Goal: Information Seeking & Learning: Check status

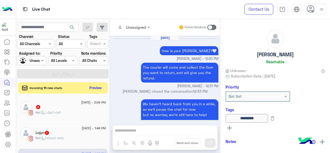
scroll to position [170, 0]
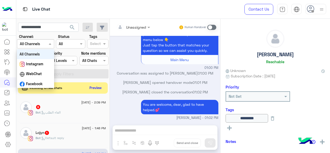
click at [42, 46] on div at bounding box center [35, 44] width 37 height 6
click at [69, 46] on input "text" at bounding box center [65, 43] width 12 height 5
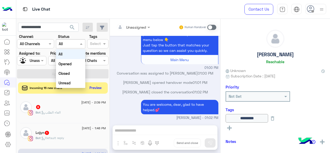
click at [39, 61] on div at bounding box center [31, 60] width 29 height 6
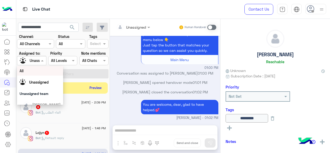
click at [41, 71] on div "All" at bounding box center [40, 70] width 41 height 5
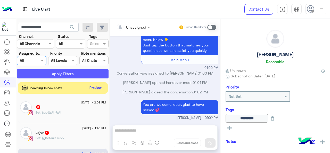
click at [52, 71] on button "Apply Filters" at bounding box center [63, 73] width 92 height 9
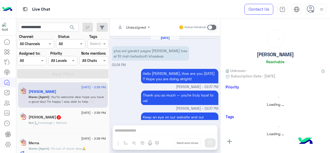
scroll to position [151, 0]
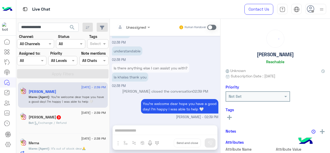
click at [70, 27] on span "search" at bounding box center [72, 27] width 6 height 6
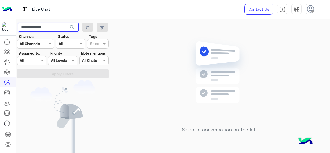
click at [63, 26] on input "**********" at bounding box center [48, 27] width 61 height 9
click at [66, 23] on button "search" at bounding box center [72, 28] width 13 height 11
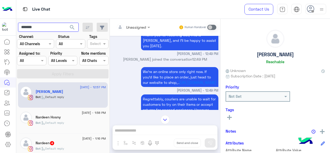
scroll to position [8, 0]
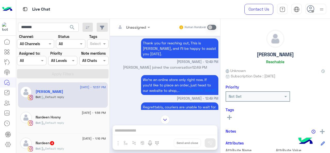
click at [77, 116] on div "Nardeen Hosny" at bounding box center [71, 117] width 70 height 5
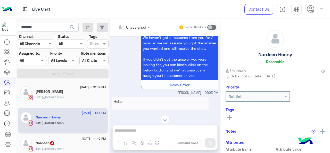
scroll to position [288, 0]
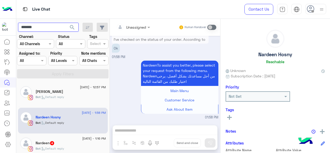
click at [50, 29] on input "*******" at bounding box center [48, 27] width 61 height 9
type input "*****"
click at [74, 28] on span "search" at bounding box center [72, 27] width 6 height 6
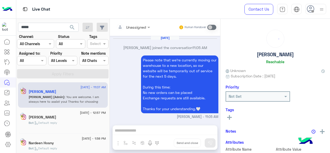
scroll to position [142, 0]
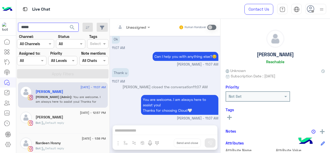
click at [36, 27] on input "*****" at bounding box center [48, 27] width 61 height 9
click at [106, 62] on span at bounding box center [105, 60] width 6 height 5
click at [140, 53] on div "Can I help you with anything else?😊 Jana Aboelseoud - 11:07 AM" at bounding box center [165, 59] width 106 height 17
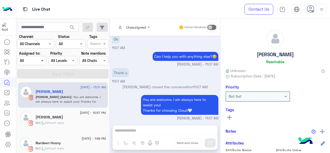
click at [43, 59] on span at bounding box center [43, 60] width 6 height 5
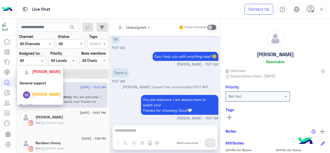
scroll to position [103, 0]
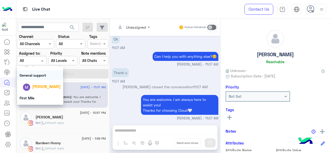
click at [133, 80] on div "Thank u 11:07 AM" at bounding box center [165, 75] width 106 height 17
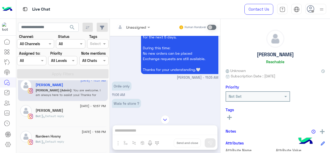
scroll to position [0, 0]
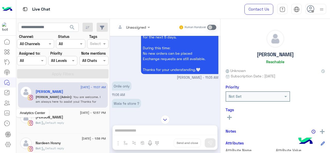
click at [12, 112] on link at bounding box center [7, 113] width 14 height 10
click at [6, 112] on icon at bounding box center [7, 113] width 6 height 6
click at [9, 111] on icon at bounding box center [7, 113] width 5 height 5
click at [7, 112] on icon at bounding box center [7, 113] width 6 height 6
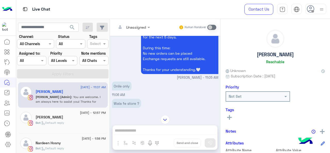
click at [7, 112] on icon at bounding box center [7, 113] width 6 height 6
click at [4, 113] on icon at bounding box center [7, 113] width 6 height 6
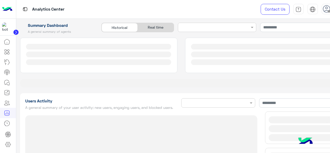
type input "**********"
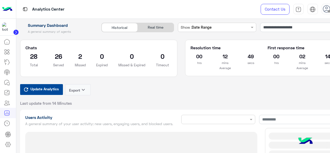
type input "**********"
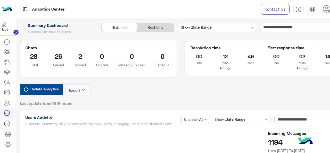
type input "**********"
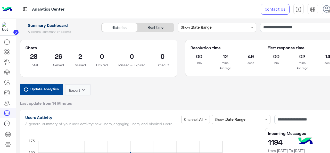
type input "**********"
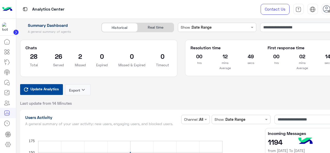
type input "**********"
click at [301, 30] on input "**********" at bounding box center [301, 27] width 82 height 9
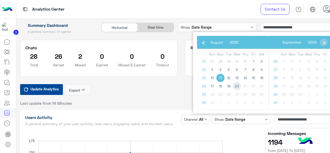
click at [236, 85] on span "20" at bounding box center [237, 86] width 8 height 8
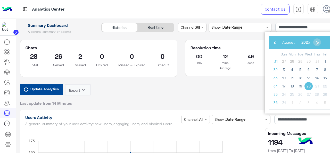
click at [308, 87] on span "20" at bounding box center [308, 86] width 8 height 8
type input "**********"
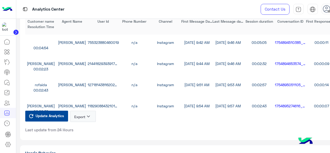
scroll to position [1418, 0]
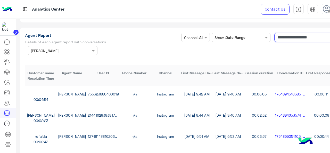
click at [298, 41] on input "**********" at bounding box center [305, 37] width 63 height 9
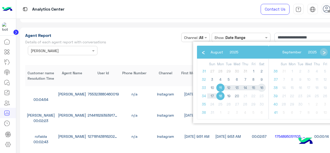
click at [263, 89] on span "16" at bounding box center [262, 88] width 8 height 8
click at [262, 89] on span "16" at bounding box center [262, 88] width 8 height 8
type input "**********"
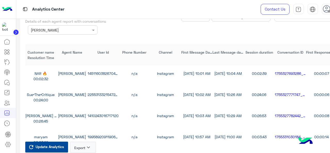
scroll to position [1444, 0]
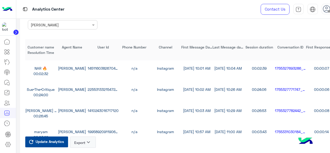
click at [98, 69] on div "1451160382670480" at bounding box center [103, 67] width 31 height 5
copy div "1451160382670480"
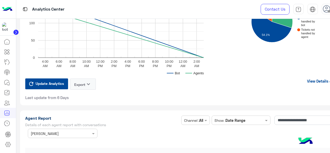
scroll to position [1315, 0]
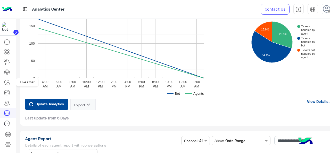
click at [7, 81] on icon at bounding box center [7, 82] width 6 height 6
click at [7, 83] on icon at bounding box center [8, 83] width 3 height 3
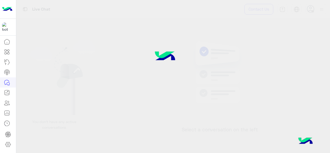
click at [6, 83] on icon at bounding box center [7, 82] width 6 height 6
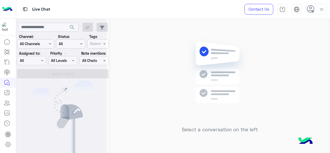
click at [44, 28] on div at bounding box center [61, 78] width 90 height 153
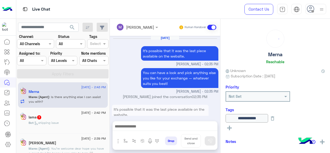
scroll to position [163, 0]
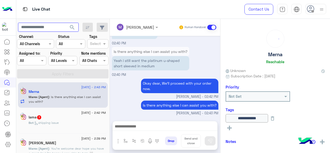
click at [39, 28] on input "text" at bounding box center [48, 27] width 61 height 9
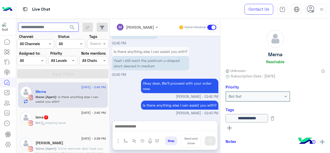
paste input "**********"
type input "**********"
click at [75, 26] on span "search" at bounding box center [72, 27] width 6 height 6
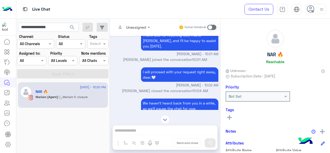
scroll to position [261, 0]
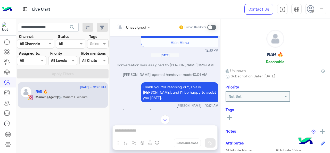
drag, startPoint x: 266, startPoint y: 56, endPoint x: 285, endPoint y: 51, distance: 20.2
click at [285, 51] on div "NAR 🔥 Reachable" at bounding box center [275, 48] width 99 height 36
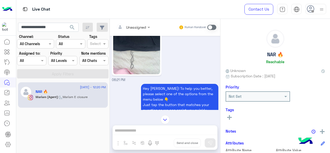
scroll to position [199, 0]
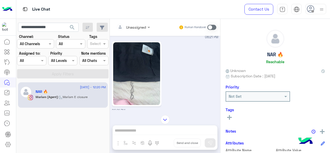
click at [145, 76] on img at bounding box center [136, 73] width 47 height 63
click at [9, 114] on icon at bounding box center [7, 113] width 6 height 6
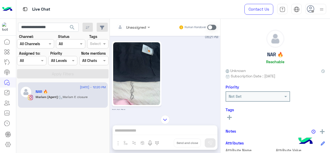
click at [9, 114] on icon at bounding box center [7, 113] width 6 height 6
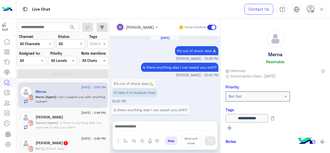
scroll to position [144, 0]
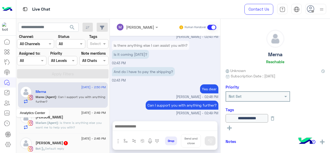
click at [8, 112] on icon at bounding box center [7, 113] width 6 height 6
click at [9, 112] on icon at bounding box center [7, 113] width 5 height 5
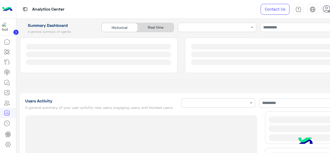
type input "**********"
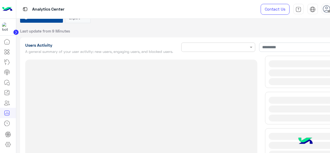
type input "**********"
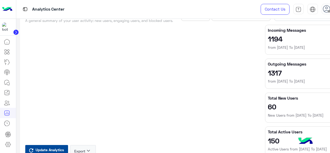
type input "**********"
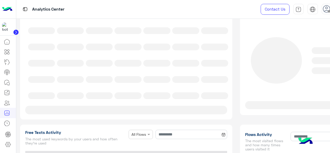
type input "**********"
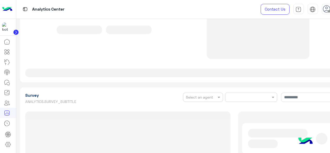
type input "**********"
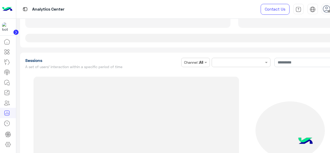
type input "**********"
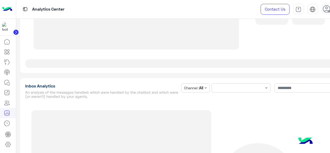
type input "**********"
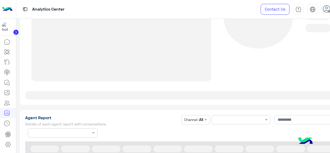
type input "**********"
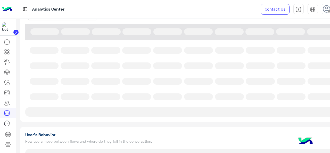
type input "**********"
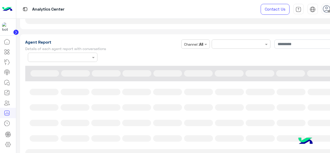
type input "**********"
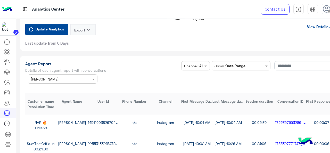
type input "**********"
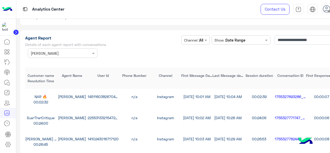
scroll to position [1467, 0]
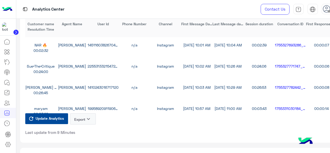
type input "**********"
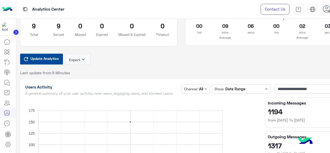
scroll to position [0, 0]
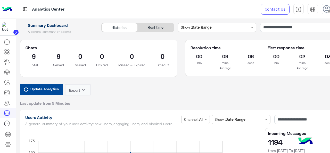
click at [156, 27] on div "Real time" at bounding box center [156, 27] width 36 height 9
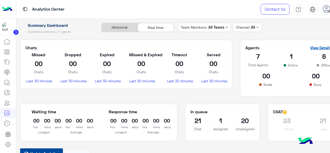
click at [322, 45] on link "View Details" at bounding box center [323, 47] width 27 height 5
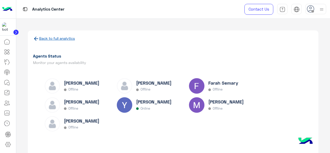
click at [63, 39] on link "Back to full analytics" at bounding box center [57, 38] width 36 height 4
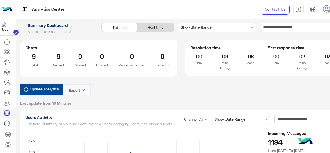
click at [152, 28] on div "Real time" at bounding box center [156, 27] width 36 height 9
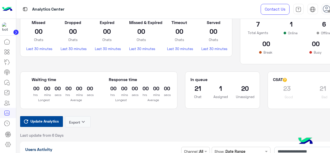
scroll to position [26, 0]
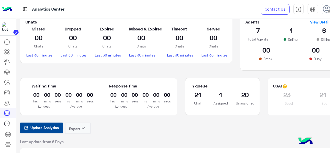
drag, startPoint x: 318, startPoint y: 94, endPoint x: 326, endPoint y: 94, distance: 7.5
click at [326, 94] on h2 "21" at bounding box center [323, 94] width 28 height 8
click at [299, 90] on div "CSAT" at bounding box center [305, 86] width 64 height 7
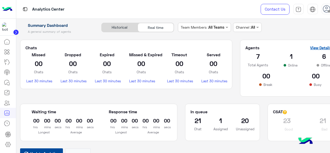
click at [315, 49] on link "View Details" at bounding box center [323, 47] width 27 height 5
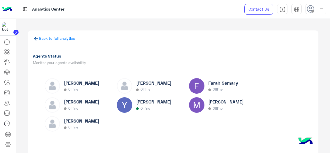
click at [221, 106] on div "Marex [PERSON_NAME] Offline" at bounding box center [225, 106] width 35 height 15
click at [201, 105] on img at bounding box center [196, 104] width 15 height 15
click at [200, 107] on img at bounding box center [196, 104] width 15 height 15
click at [141, 89] on p "Offline" at bounding box center [146, 89] width 10 height 4
click at [84, 96] on div "[PERSON_NAME] Offline" at bounding box center [81, 87] width 72 height 19
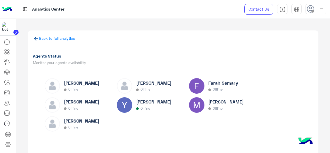
click at [122, 98] on img at bounding box center [124, 104] width 15 height 15
click at [133, 102] on div "[PERSON_NAME] Online" at bounding box center [153, 106] width 72 height 19
click at [143, 106] on p "Online" at bounding box center [146, 108] width 10 height 4
click at [75, 119] on h6 "[PERSON_NAME]" at bounding box center [81, 120] width 35 height 5
click at [44, 38] on link "Back to full analytics" at bounding box center [57, 38] width 36 height 4
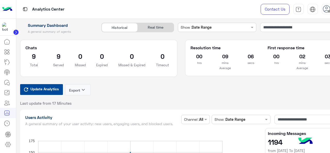
drag, startPoint x: 304, startPoint y: 54, endPoint x: 308, endPoint y: 54, distance: 3.6
click at [308, 54] on h2 "02" at bounding box center [302, 56] width 18 height 8
click at [310, 27] on input "**********" at bounding box center [301, 27] width 82 height 9
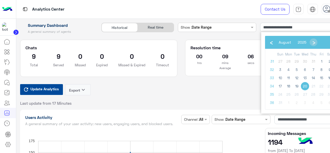
click at [307, 85] on span "20" at bounding box center [305, 86] width 8 height 8
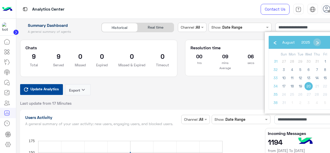
click at [309, 85] on span "20" at bounding box center [308, 86] width 8 height 8
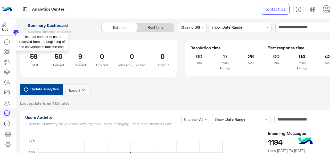
drag, startPoint x: 35, startPoint y: 57, endPoint x: 41, endPoint y: 62, distance: 7.9
click at [36, 60] on h2 "59" at bounding box center [34, 56] width 17 height 8
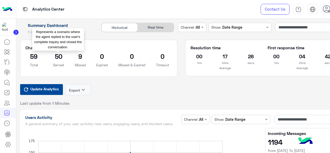
click at [73, 56] on div "59 Total 50 Served 9 Missed 0 Expired 0 Missed & Expired 0 Timeout Represents a…" at bounding box center [99, 61] width 154 height 19
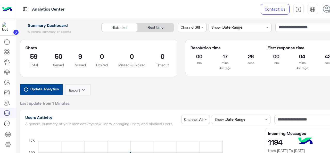
click at [172, 92] on div "Update Analytics Export keyboard_arrow_down Last update from 1 Minutes" at bounding box center [181, 95] width 322 height 22
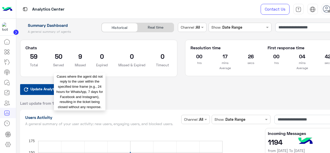
drag, startPoint x: 77, startPoint y: 58, endPoint x: 86, endPoint y: 54, distance: 9.9
click at [86, 54] on div "9 Missed" at bounding box center [80, 61] width 19 height 19
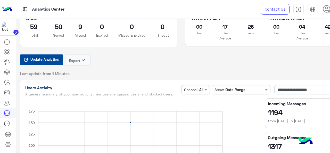
scroll to position [77, 0]
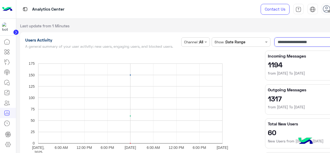
click at [298, 45] on input "**********" at bounding box center [305, 41] width 63 height 9
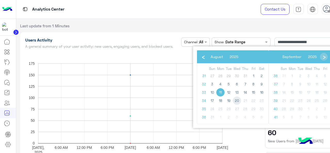
click at [236, 99] on span "20" at bounding box center [237, 100] width 8 height 8
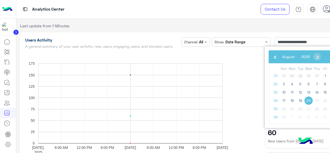
click at [308, 102] on span "20" at bounding box center [308, 100] width 8 height 8
type input "**********"
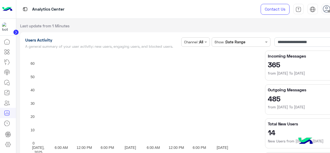
scroll to position [0, 0]
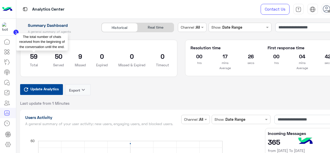
click at [34, 63] on p "Total" at bounding box center [34, 64] width 17 height 5
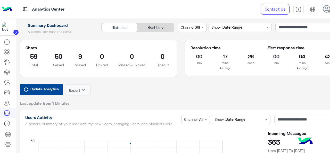
click at [127, 29] on div "Historical" at bounding box center [120, 27] width 36 height 9
click at [152, 27] on div "Real time" at bounding box center [156, 27] width 36 height 9
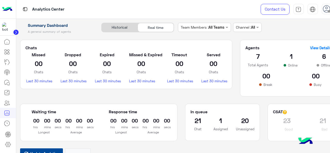
click at [127, 28] on div "Historical" at bounding box center [120, 27] width 36 height 9
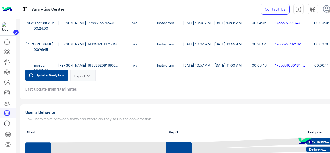
scroll to position [1444, 0]
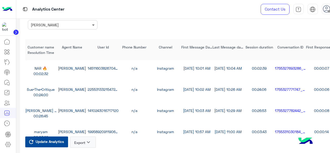
click at [92, 26] on span at bounding box center [94, 24] width 6 height 5
click at [77, 33] on div "All" at bounding box center [63, 35] width 70 height 10
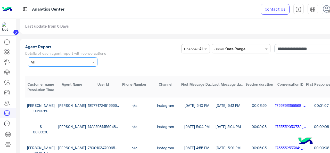
scroll to position [1392, 0]
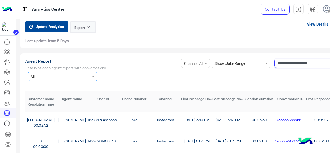
click at [294, 64] on input "**********" at bounding box center [305, 63] width 63 height 9
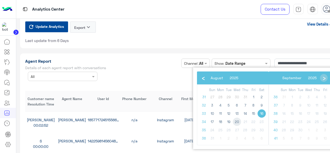
click at [235, 120] on span "20" at bounding box center [237, 122] width 8 height 8
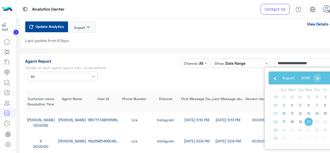
click at [309, 120] on span "20" at bounding box center [308, 122] width 8 height 8
type input "**********"
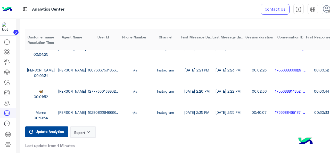
scroll to position [1470, 0]
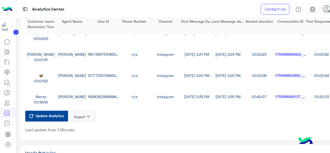
click at [89, 117] on icon "keyboard_arrow_down" at bounding box center [88, 116] width 6 height 6
click at [89, 129] on button "CSV" at bounding box center [83, 129] width 26 height 10
click at [80, 116] on button "Export keyboard_arrow_down" at bounding box center [83, 116] width 26 height 11
click at [84, 127] on button "CSV" at bounding box center [83, 129] width 26 height 10
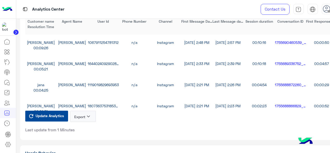
scroll to position [1418, 0]
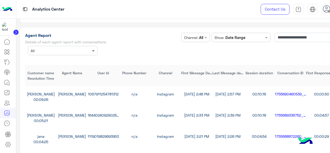
click at [95, 50] on span at bounding box center [94, 50] width 6 height 5
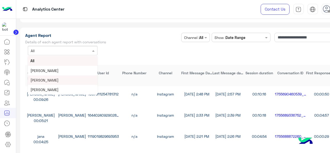
click at [58, 80] on div "[PERSON_NAME]" at bounding box center [63, 80] width 70 height 10
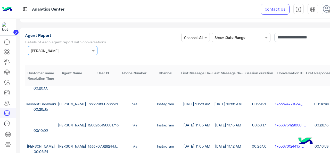
scroll to position [206, 0]
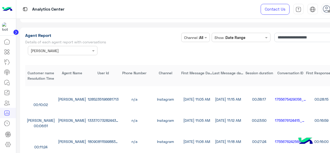
click at [293, 100] on div "1755675429058_f9281dce-9249-4b41-af07-944695b1f9cd" at bounding box center [290, 98] width 31 height 5
copy div "1755675429058_f9281dce-9249-4b41-af07-944695b1f9cd"
click at [282, 117] on div "[PERSON_NAME] Marex [PERSON_NAME] 1333707328244390 n/a Instagram [DATE] 11:05 A…" at bounding box center [181, 122] width 312 height 21
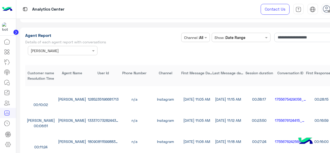
click at [282, 117] on div "[PERSON_NAME] Marex [PERSON_NAME] 1333707328244390 n/a Instagram [DATE] 11:05 A…" at bounding box center [181, 122] width 312 height 21
copy div "1755676124415_c5f8b059"
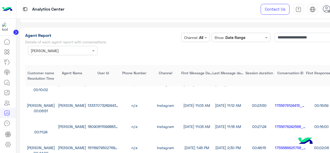
scroll to position [232, 0]
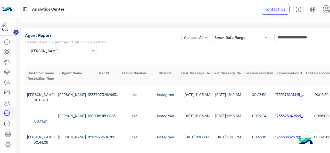
click at [280, 113] on div "1755676242568_82c408b7-4351-4a3a-beb6-5fc727690636" at bounding box center [290, 115] width 31 height 5
copy div "1755676242568_82c408b7-4351-4a3a-beb6-5fc727690636"
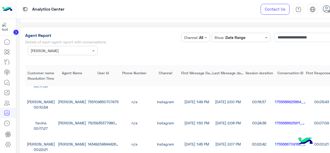
scroll to position [335, 0]
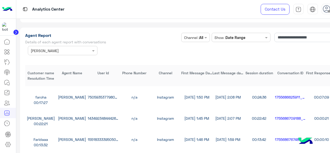
click at [284, 96] on div "1755686625911_596fd2cb-958e-4fc3-9e3e-b254342e9e25" at bounding box center [290, 96] width 31 height 5
copy div "1755686625911_596fd2cb-958e-4fc3-9e3e-b254342e9e25"
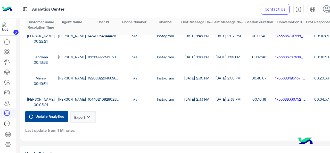
scroll to position [1470, 0]
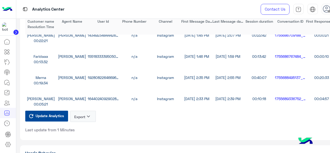
click at [292, 76] on div "1755688495137_c1eb0bdb-ce61-4d32-a85d-e1f7dfe33a6c" at bounding box center [290, 77] width 31 height 5
copy div "1755688495137_c1eb0bdb-ce61-4d32-a85d-e1f7dfe33a6c"
click at [283, 98] on div "1755689336752_035a9493-8bb5-4ae4-bdad-1580643a9d42" at bounding box center [290, 98] width 31 height 5
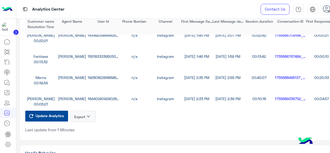
click at [279, 106] on div "[PERSON_NAME] Marex [PERSON_NAME] 1644024092902846 n/a Instagram [DATE] 2:33 PM…" at bounding box center [181, 101] width 312 height 21
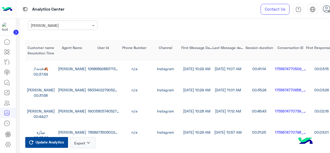
scroll to position [1444, 0]
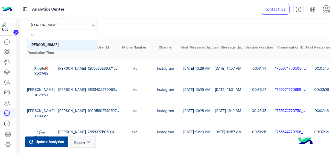
click at [94, 27] on span at bounding box center [94, 24] width 6 height 5
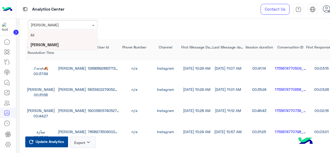
click at [68, 34] on div "All" at bounding box center [63, 35] width 70 height 10
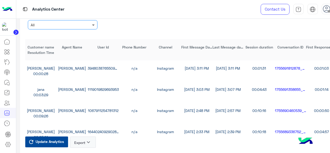
click at [95, 23] on span at bounding box center [94, 24] width 6 height 5
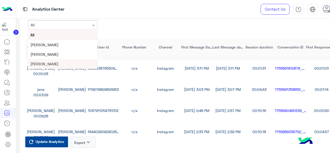
click at [61, 64] on div "[PERSON_NAME]" at bounding box center [63, 64] width 70 height 10
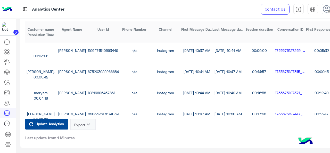
scroll to position [1470, 0]
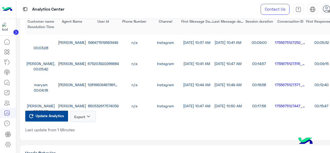
click at [284, 84] on div "1755675127371_a46d94f4-1b24-4857-9dca-f7e495ae4f7e" at bounding box center [290, 84] width 31 height 5
copy div "1755675127371_a46d94f4-1b24-4857-9dca-f7e495ae4f7e"
click at [287, 104] on div "1755675127447_403c4565-82b8-407b-804c-a1f6e6212a8c" at bounding box center [290, 105] width 31 height 5
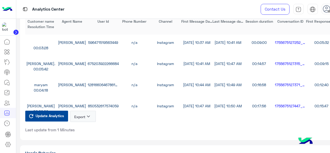
click at [287, 104] on div "1755675127447_403c4565-82b8-407b-804c-a1f6e6212a8c" at bounding box center [290, 105] width 31 height 5
copy div "1755675127447_403c4565"
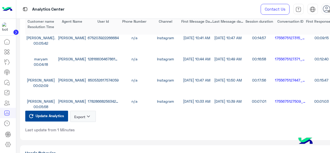
scroll to position [77, 0]
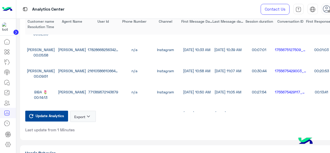
click at [278, 69] on div "1755675429003_37f9e4fb-c1b6-4f95-9164-70bf0b1ff6fb" at bounding box center [290, 70] width 31 height 5
copy div "1755675429003_37f9e4fb"
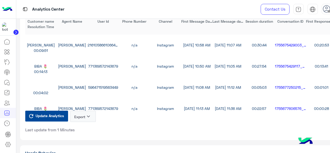
scroll to position [129, 0]
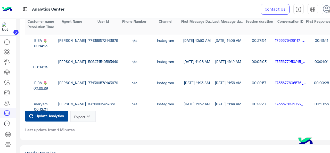
click at [286, 40] on div "1755675429117_8d7e0d13-b8d2-4e8d-b59d-a47b5c54359b" at bounding box center [290, 40] width 31 height 5
copy div "1755675429117_8d7e0d13-b8d2-4e8d-b59d-a47b5c54359b"
click at [281, 81] on div "1755677606576_95e1792e-82fb-4fdf-a229-8346c54338a6" at bounding box center [290, 82] width 31 height 5
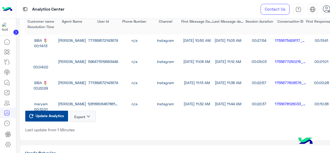
click at [281, 81] on div "1755677606576_95e1792e-82fb-4fdf-a229-8346c54338a6" at bounding box center [290, 82] width 31 height 5
copy div "1755677606576_95e1792e-82fb-4fdf-a229-8346c54338a6"
click at [286, 104] on div "1755678126033_6c86ab25-fc39-42e6-88d5-21b430fc3485" at bounding box center [290, 103] width 31 height 5
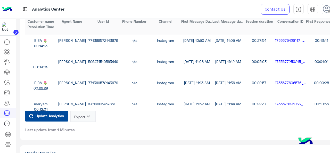
click at [286, 104] on div "1755678126033_6c86ab25-fc39-42e6-88d5-21b430fc3485" at bounding box center [290, 103] width 31 height 5
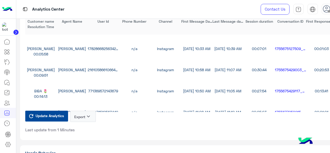
scroll to position [0, 0]
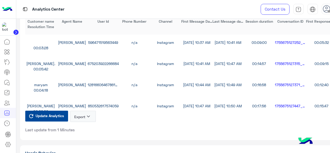
click at [281, 61] on div "1755675127315_b010defd-600a-4a2d-a9f8-7c00f948a082" at bounding box center [290, 63] width 31 height 5
click at [10, 81] on icon at bounding box center [7, 82] width 6 height 6
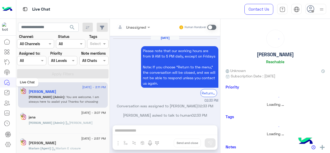
scroll to position [116, 0]
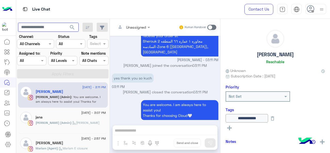
click at [43, 28] on input "text" at bounding box center [48, 27] width 61 height 9
paste input "**********"
click at [74, 26] on span "search" at bounding box center [72, 27] width 6 height 6
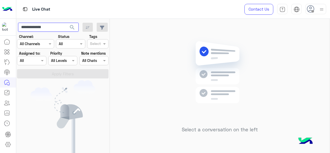
click at [38, 27] on input "**********" at bounding box center [48, 27] width 61 height 9
drag, startPoint x: 38, startPoint y: 27, endPoint x: 42, endPoint y: 29, distance: 4.7
paste input "**********"
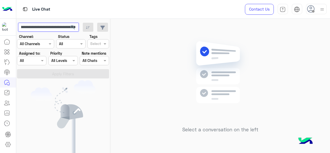
type input "**********"
click at [73, 27] on span "search" at bounding box center [73, 27] width 6 height 6
click at [8, 112] on icon at bounding box center [7, 113] width 6 height 6
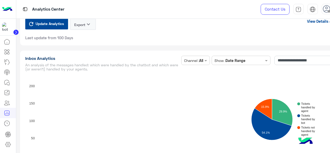
scroll to position [1418, 0]
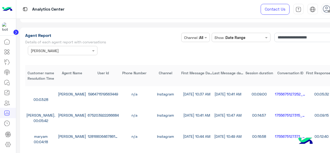
click at [95, 116] on div "675203922266684" at bounding box center [103, 114] width 31 height 5
click at [100, 135] on div "1281660646786132" at bounding box center [103, 136] width 31 height 5
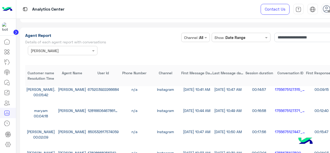
scroll to position [52, 0]
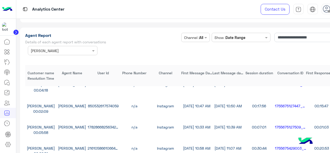
click at [100, 104] on div "850532617574059" at bounding box center [103, 105] width 31 height 5
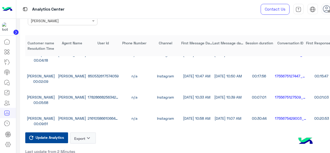
scroll to position [1470, 0]
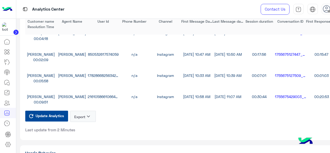
click at [92, 96] on div "2161058661066456" at bounding box center [103, 96] width 31 height 5
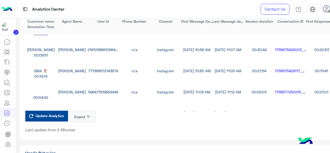
scroll to position [103, 0]
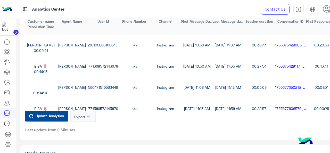
click at [91, 64] on div "771369572143679" at bounding box center [103, 65] width 31 height 5
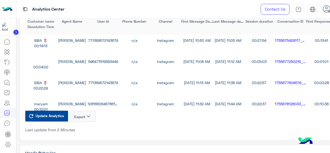
scroll to position [155, 0]
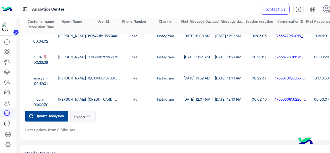
click at [95, 77] on div "1281660646786132" at bounding box center [103, 77] width 31 height 5
drag, startPoint x: 95, startPoint y: 77, endPoint x: 97, endPoint y: 78, distance: 2.8
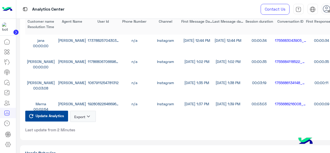
scroll to position [259, 0]
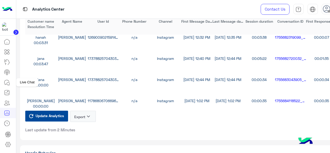
click at [8, 82] on icon at bounding box center [8, 83] width 3 height 3
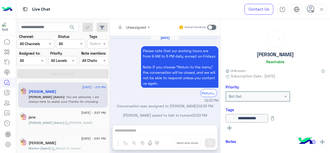
scroll to position [116, 0]
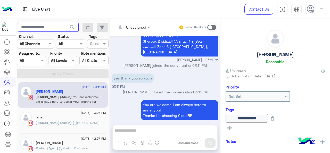
drag, startPoint x: 48, startPoint y: 26, endPoint x: 51, endPoint y: 27, distance: 2.7
click at [48, 26] on input "text" at bounding box center [48, 27] width 61 height 9
paste input "**********"
click at [66, 23] on button "search" at bounding box center [72, 28] width 13 height 11
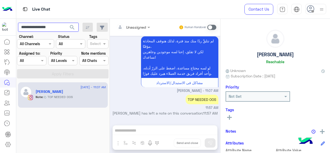
scroll to position [895, 0]
click at [46, 24] on input "**********" at bounding box center [48, 27] width 61 height 9
drag, startPoint x: 46, startPoint y: 24, endPoint x: 55, endPoint y: 36, distance: 15.1
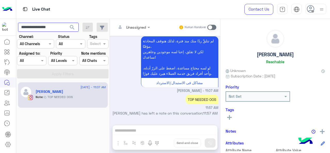
paste input "text"
click at [66, 23] on button "search" at bounding box center [72, 28] width 13 height 11
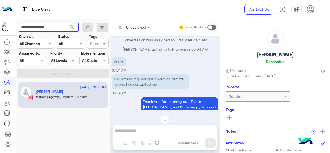
scroll to position [423, 0]
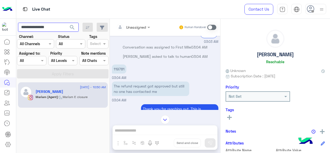
click at [40, 23] on input "**********" at bounding box center [48, 27] width 61 height 9
drag, startPoint x: 40, startPoint y: 23, endPoint x: 53, endPoint y: 32, distance: 16.2
paste input "text"
click at [66, 23] on button "search" at bounding box center [72, 28] width 13 height 11
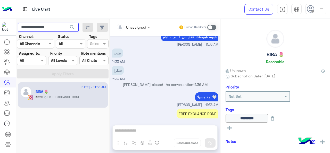
scroll to position [739, 0]
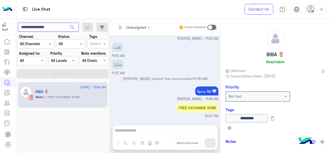
click at [42, 27] on input "**********" at bounding box center [48, 27] width 61 height 9
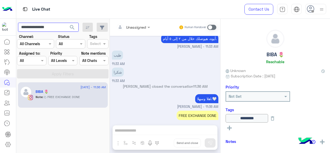
scroll to position [2605, 0]
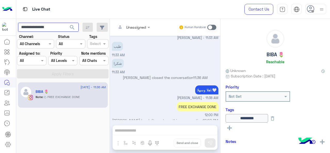
paste input "*"
drag, startPoint x: 55, startPoint y: 28, endPoint x: 65, endPoint y: 27, distance: 9.3
click at [65, 27] on input "**********" at bounding box center [48, 27] width 61 height 9
click at [66, 23] on button "search" at bounding box center [72, 28] width 13 height 11
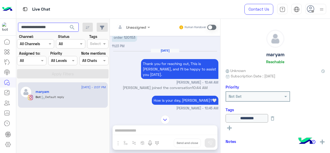
scroll to position [413, 0]
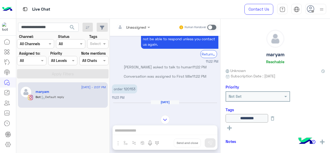
drag, startPoint x: 192, startPoint y: 75, endPoint x: 210, endPoint y: 77, distance: 17.9
click at [210, 77] on p "Conversation was assigned to First Mile 11:22 PM" at bounding box center [165, 75] width 106 height 5
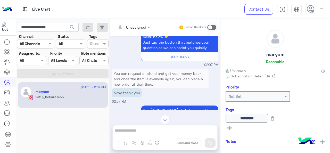
scroll to position [2121, 0]
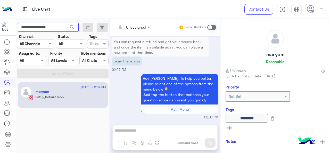
click at [40, 27] on input "**********" at bounding box center [48, 27] width 61 height 9
click at [73, 28] on span "search" at bounding box center [72, 27] width 6 height 6
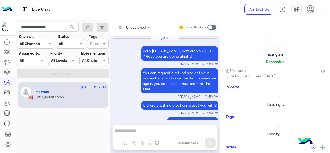
scroll to position [248, 0]
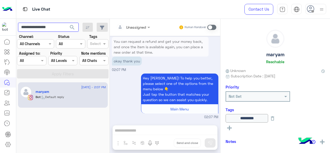
click at [48, 25] on input "**********" at bounding box center [48, 27] width 61 height 9
click at [60, 26] on input "**********" at bounding box center [48, 27] width 61 height 9
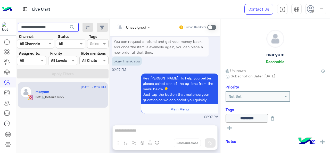
paste input "text"
drag, startPoint x: 55, startPoint y: 28, endPoint x: 71, endPoint y: 26, distance: 16.1
click at [71, 26] on div "**********" at bounding box center [48, 27] width 61 height 9
type input "**********"
click at [66, 23] on button "search" at bounding box center [72, 28] width 13 height 11
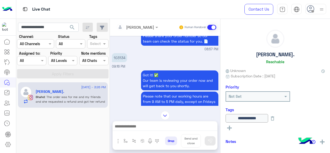
scroll to position [647, 0]
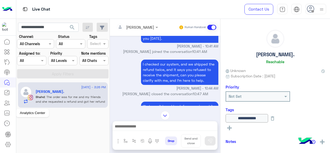
click at [8, 114] on icon at bounding box center [7, 113] width 6 height 6
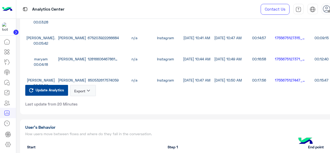
scroll to position [1444, 0]
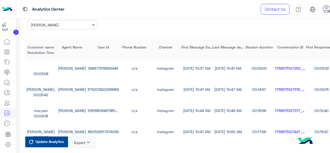
click at [95, 26] on span at bounding box center [94, 24] width 6 height 5
click at [69, 35] on div "All" at bounding box center [63, 35] width 70 height 10
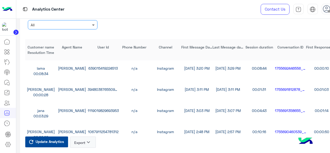
click at [93, 23] on span at bounding box center [94, 24] width 6 height 5
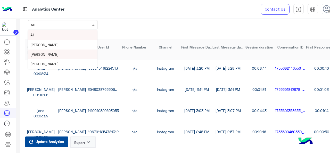
click at [60, 53] on div "[PERSON_NAME]" at bounding box center [63, 55] width 70 height 10
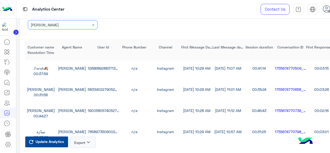
click at [100, 67] on div "1268689288371354" at bounding box center [103, 67] width 31 height 5
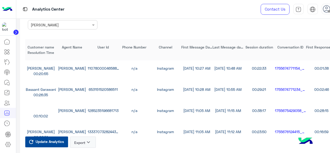
scroll to position [180, 0]
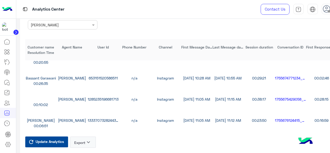
click at [97, 100] on div "1285235196681713" at bounding box center [103, 98] width 31 height 5
click at [103, 120] on div "1333707328244390" at bounding box center [103, 120] width 31 height 5
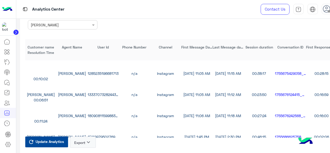
click at [96, 115] on div "1809081159988328" at bounding box center [103, 115] width 31 height 5
click at [95, 115] on div "1809081159988328" at bounding box center [103, 115] width 31 height 5
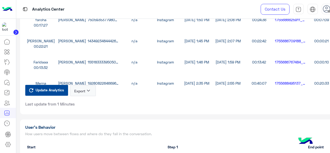
scroll to position [309, 0]
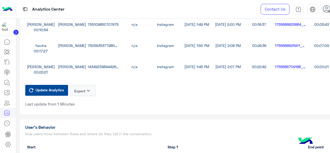
click at [95, 45] on div "750593537798095" at bounding box center [103, 45] width 31 height 5
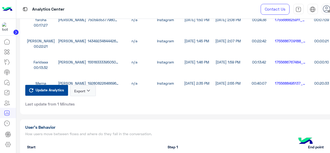
scroll to position [361, 0]
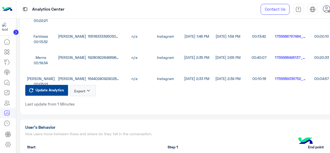
click at [94, 55] on div "1928082264669623" at bounding box center [103, 57] width 31 height 5
drag, startPoint x: 94, startPoint y: 55, endPoint x: 100, endPoint y: 55, distance: 5.4
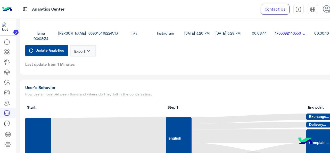
scroll to position [1470, 0]
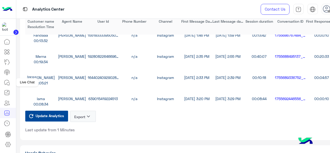
click at [7, 80] on icon at bounding box center [7, 82] width 6 height 6
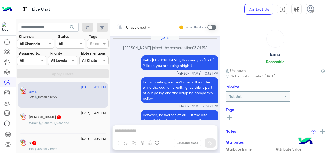
scroll to position [211, 0]
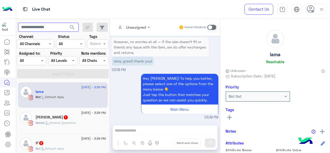
paste input "**********"
click at [66, 23] on button "search" at bounding box center [72, 28] width 13 height 11
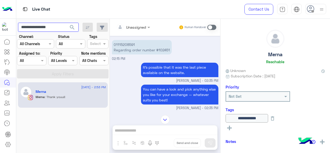
scroll to position [462, 0]
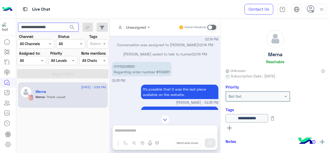
click at [47, 24] on input "**********" at bounding box center [48, 27] width 61 height 9
paste input "text"
click at [71, 27] on span "search" at bounding box center [72, 27] width 6 height 6
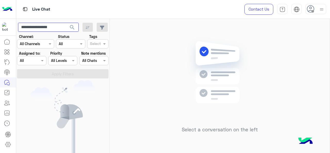
click at [62, 27] on input "**********" at bounding box center [48, 27] width 61 height 9
click at [66, 23] on button "search" at bounding box center [72, 28] width 13 height 11
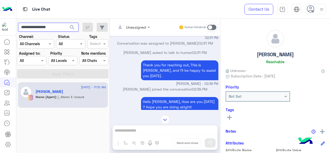
scroll to position [1156, 0]
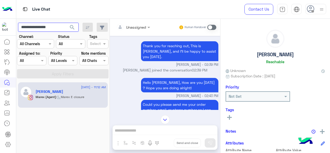
click at [43, 27] on input "**********" at bounding box center [48, 27] width 61 height 9
paste input "text"
click at [73, 26] on span "search" at bounding box center [72, 27] width 6 height 6
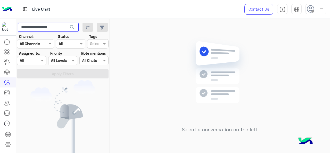
click at [60, 28] on input "**********" at bounding box center [48, 27] width 61 height 9
click at [66, 23] on button "search" at bounding box center [72, 28] width 13 height 11
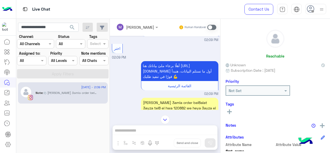
scroll to position [1369, 0]
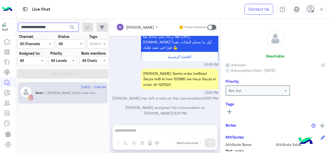
click at [51, 27] on input "**********" at bounding box center [48, 27] width 61 height 9
paste input "text"
click at [66, 23] on button "search" at bounding box center [72, 28] width 13 height 11
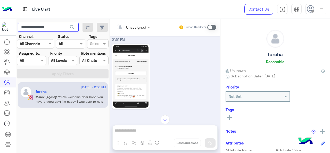
scroll to position [647, 0]
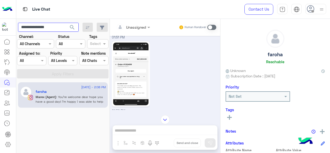
click at [47, 27] on input "**********" at bounding box center [48, 27] width 61 height 9
paste input "*"
click at [66, 23] on button "search" at bounding box center [72, 28] width 13 height 11
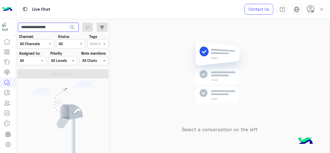
type input "**********"
click at [66, 23] on button "search" at bounding box center [72, 28] width 13 height 11
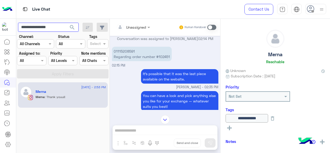
scroll to position [97, 0]
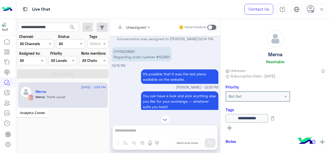
click at [6, 113] on icon at bounding box center [7, 113] width 6 height 6
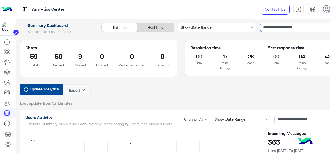
click at [284, 28] on input "**********" at bounding box center [301, 27] width 82 height 9
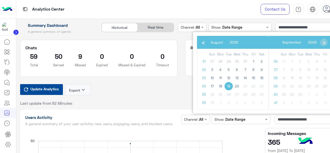
click at [229, 85] on span "19" at bounding box center [229, 86] width 8 height 8
type input "**********"
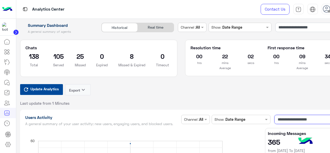
click at [302, 117] on input "**********" at bounding box center [305, 119] width 63 height 9
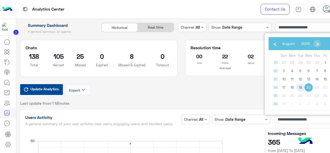
click at [300, 89] on span "19" at bounding box center [300, 87] width 8 height 8
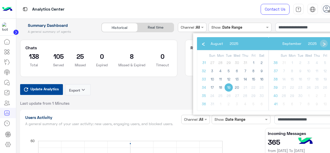
click at [229, 88] on span "19" at bounding box center [229, 87] width 8 height 8
type input "**********"
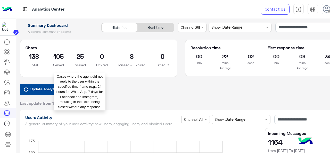
click at [104, 58] on div "138 Total 105 Served 25 Missed 0 Expired 8 Missed & Expired 0 Timeout Cases whe…" at bounding box center [99, 61] width 154 height 19
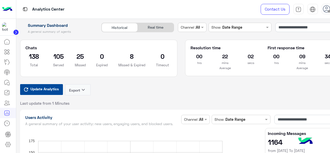
click at [115, 95] on div "Update Analytics Export keyboard_arrow_down Last update from 1 Minutes" at bounding box center [181, 95] width 322 height 22
click at [150, 23] on div "Real time" at bounding box center [156, 27] width 36 height 9
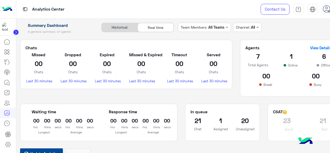
click at [119, 27] on div "Historical" at bounding box center [120, 27] width 36 height 9
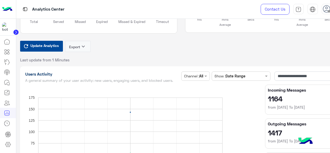
scroll to position [52, 0]
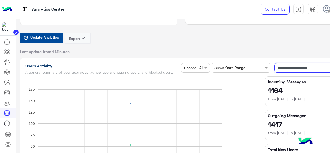
click at [294, 70] on input "**********" at bounding box center [305, 67] width 63 height 9
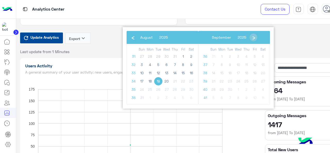
click at [158, 81] on span "19" at bounding box center [158, 81] width 8 height 8
click at [159, 81] on span "19" at bounding box center [158, 81] width 8 height 8
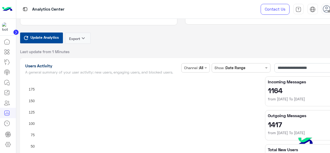
scroll to position [0, 0]
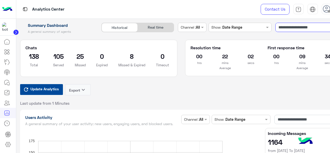
click at [306, 29] on input "**********" at bounding box center [308, 27] width 67 height 9
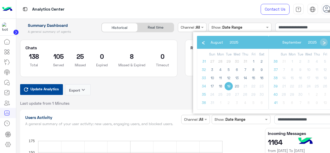
click at [228, 86] on span "19" at bounding box center [229, 86] width 8 height 8
click at [236, 85] on span "20" at bounding box center [237, 86] width 8 height 8
type input "**********"
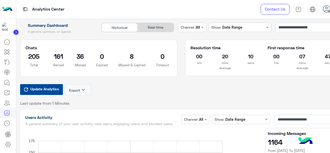
click at [150, 31] on div "Real time" at bounding box center [156, 27] width 36 height 9
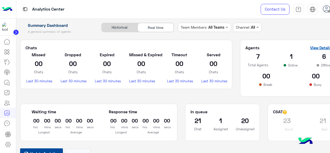
click at [323, 47] on link "View Details" at bounding box center [323, 47] width 27 height 5
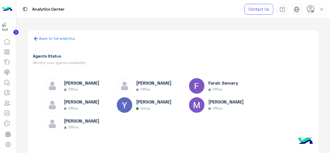
click at [35, 38] on icon at bounding box center [36, 39] width 6 height 6
click at [50, 38] on link "Back to full analytics" at bounding box center [57, 38] width 36 height 4
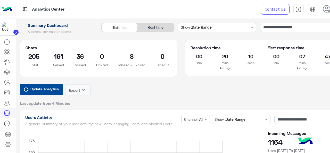
click at [117, 33] on div "Historical Real time" at bounding box center [137, 29] width 81 height 13
click at [122, 29] on div "Historical" at bounding box center [120, 27] width 36 height 9
click at [122, 28] on div "Historical" at bounding box center [120, 27] width 36 height 9
click at [164, 27] on div "Real time" at bounding box center [156, 27] width 36 height 9
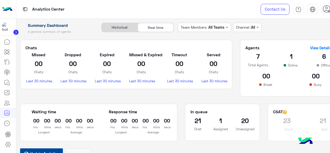
click at [124, 27] on div "Historical" at bounding box center [120, 27] width 36 height 9
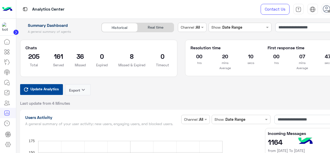
click at [146, 26] on div "Real time" at bounding box center [156, 27] width 36 height 9
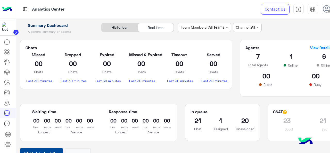
click at [129, 29] on div "Historical" at bounding box center [120, 27] width 36 height 9
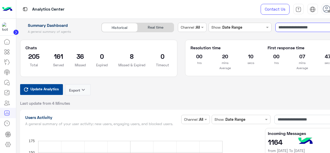
click at [307, 29] on input "**********" at bounding box center [308, 27] width 67 height 9
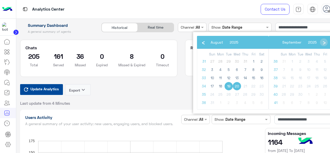
click at [235, 85] on span "20" at bounding box center [237, 86] width 8 height 8
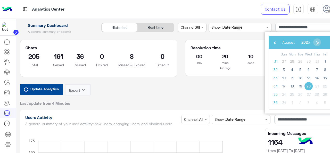
click at [309, 85] on span "20" at bounding box center [308, 86] width 8 height 8
type input "**********"
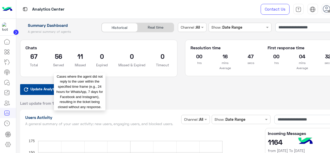
drag, startPoint x: 77, startPoint y: 58, endPoint x: 143, endPoint y: 82, distance: 70.2
click at [88, 58] on div "11 Missed" at bounding box center [80, 61] width 19 height 19
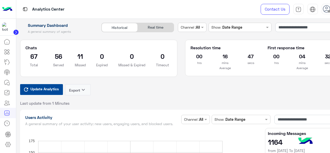
click at [167, 87] on div "Update Analytics Export keyboard_arrow_down Last update from 1 Minutes" at bounding box center [181, 95] width 322 height 22
click at [10, 84] on icon at bounding box center [8, 83] width 3 height 3
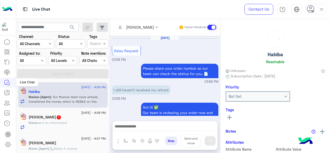
scroll to position [171, 0]
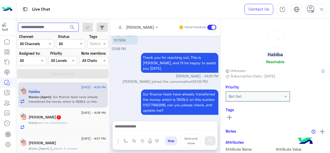
click at [53, 28] on input "text" at bounding box center [48, 27] width 61 height 9
paste input "**********"
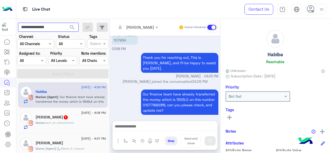
type input "**********"
click at [71, 27] on span "search" at bounding box center [72, 27] width 6 height 6
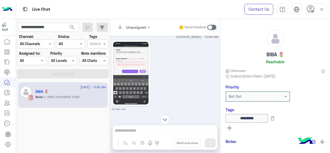
scroll to position [828, 0]
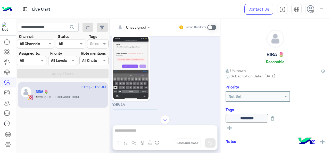
click at [125, 55] on img at bounding box center [130, 68] width 35 height 63
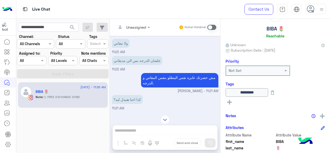
scroll to position [2091, 0]
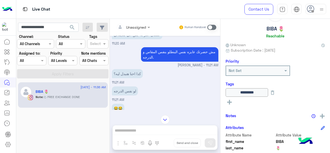
drag, startPoint x: 193, startPoint y: 52, endPoint x: 152, endPoint y: 62, distance: 42.6
click at [142, 55] on p "مش حضرتك عايزه نفس البنطلو بنفس المقاس و الدرجه." at bounding box center [179, 54] width 77 height 14
click at [171, 76] on div "كدا احنا هنبدل ليه؟ 11:21 AM" at bounding box center [165, 76] width 106 height 17
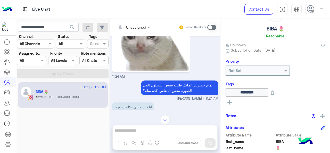
scroll to position [2426, 0]
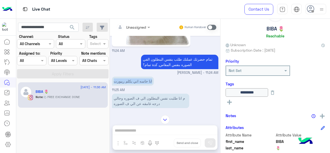
drag, startPoint x: 133, startPoint y: 75, endPoint x: 160, endPoint y: 74, distance: 27.3
click at [160, 75] on div "انا حاسه اني بكلم ريبورت 11:25 AM" at bounding box center [165, 83] width 106 height 17
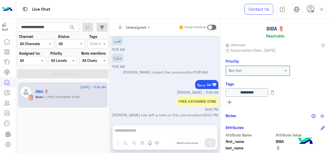
scroll to position [2605, 0]
click at [5, 112] on icon at bounding box center [7, 113] width 6 height 6
click at [8, 114] on icon at bounding box center [7, 113] width 6 height 6
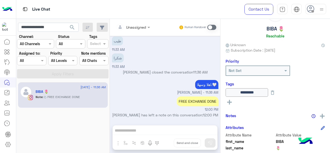
click at [6, 113] on icon at bounding box center [7, 113] width 6 height 6
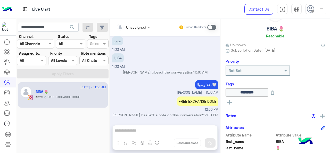
click at [6, 113] on icon at bounding box center [7, 113] width 6 height 6
click at [8, 116] on icon at bounding box center [7, 113] width 6 height 6
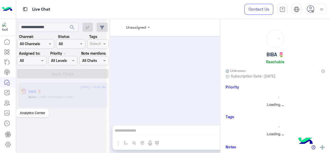
click at [5, 113] on icon at bounding box center [7, 113] width 6 height 6
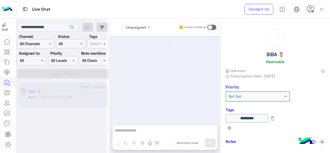
scroll to position [98, 0]
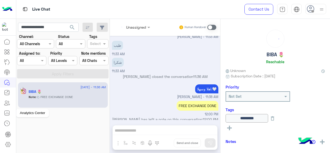
click at [6, 111] on icon at bounding box center [7, 113] width 5 height 5
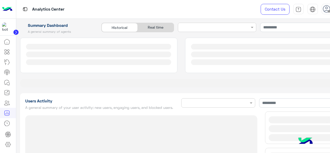
type input "**********"
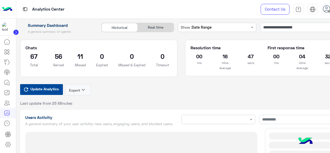
type input "**********"
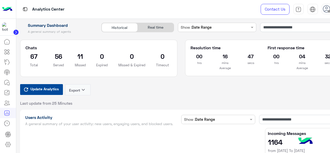
type input "**********"
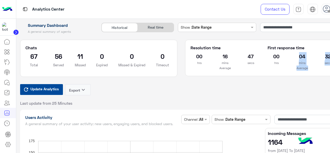
type input "**********"
drag, startPoint x: 297, startPoint y: 54, endPoint x: 309, endPoint y: 76, distance: 24.6
click at [309, 76] on div "Resolution time 00 hrs 16 mins 47 secs Average First response time 00 hrs 04 mi…" at bounding box center [263, 62] width 165 height 44
type input "**********"
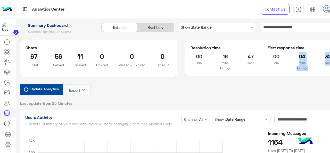
type input "**********"
click at [300, 59] on h2 "04" at bounding box center [302, 56] width 18 height 8
type input "**********"
click at [301, 55] on h2 "04" at bounding box center [302, 56] width 18 height 8
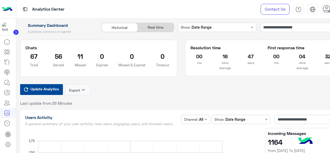
click at [303, 59] on h2 "04" at bounding box center [302, 56] width 18 height 8
type input "**********"
click at [303, 59] on h2 "04" at bounding box center [302, 56] width 18 height 8
type input "**********"
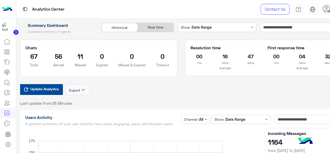
click at [303, 59] on h2 "04" at bounding box center [302, 56] width 18 height 8
drag, startPoint x: 297, startPoint y: 55, endPoint x: 306, endPoint y: 55, distance: 9.0
click at [306, 55] on h2 "04" at bounding box center [302, 56] width 18 height 8
type input "**********"
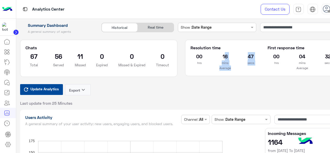
drag, startPoint x: 224, startPoint y: 56, endPoint x: 234, endPoint y: 73, distance: 19.3
click at [234, 73] on section "Resolution time 00 hrs 16 mins 47 secs Average First response time 00 hrs 04 mi…" at bounding box center [263, 58] width 157 height 37
drag, startPoint x: 226, startPoint y: 54, endPoint x: 230, endPoint y: 51, distance: 5.4
click at [226, 54] on h2 "16" at bounding box center [225, 56] width 18 height 8
click at [234, 44] on section "Resolution time 00 hrs 16 mins 47 secs Average First response time 00 hrs 04 mi…" at bounding box center [263, 58] width 157 height 37
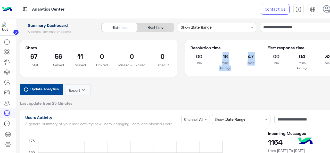
drag, startPoint x: 215, startPoint y: 54, endPoint x: 246, endPoint y: 71, distance: 34.7
click at [246, 71] on section "Resolution time 00 hrs 16 mins 47 secs Average First response time 00 hrs 04 mi…" at bounding box center [263, 58] width 157 height 37
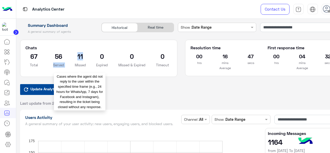
drag, startPoint x: 64, startPoint y: 56, endPoint x: 87, endPoint y: 53, distance: 22.9
click at [87, 53] on div "67 Total 56 Served 11 Missed 0 Expired 0 Missed & Expired 0 Timeout Cases where…" at bounding box center [99, 61] width 154 height 19
click at [75, 59] on h2 "11" at bounding box center [80, 56] width 11 height 8
click at [80, 57] on h2 "11" at bounding box center [80, 56] width 11 height 8
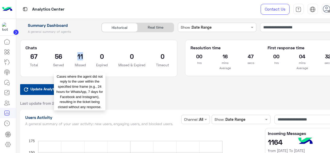
click at [80, 57] on h2 "11" at bounding box center [80, 56] width 11 height 8
click at [81, 57] on h2 "11" at bounding box center [80, 56] width 11 height 8
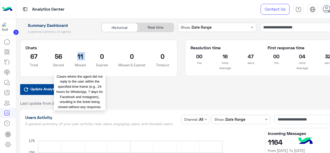
click at [81, 57] on h2 "11" at bounding box center [80, 56] width 11 height 8
